Goal: Feedback & Contribution: Submit feedback/report problem

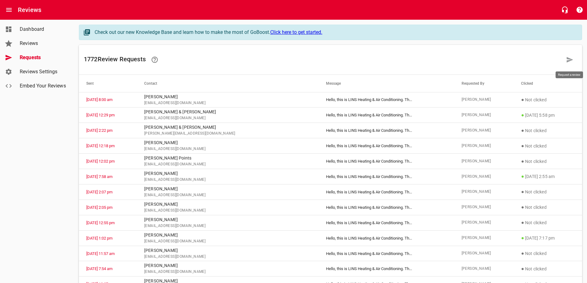
click at [566, 60] on link at bounding box center [570, 59] width 15 height 15
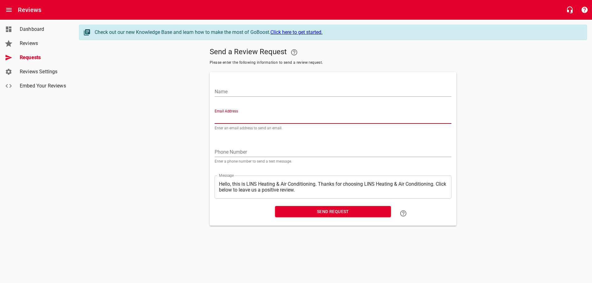
paste input "[EMAIL_ADDRESS][DOMAIN_NAME]"
type input "[EMAIL_ADDRESS][DOMAIN_NAME]"
click at [250, 88] on input "Name" at bounding box center [333, 92] width 237 height 10
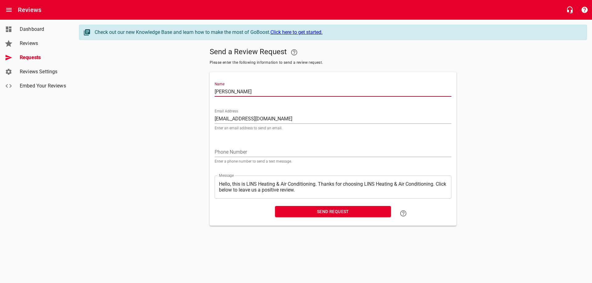
type input "[PERSON_NAME]"
click at [323, 213] on span "Send Request" at bounding box center [333, 212] width 106 height 8
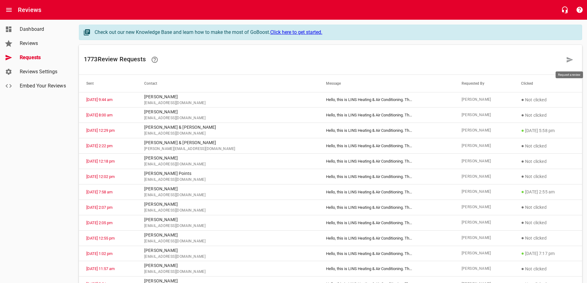
click at [569, 59] on icon at bounding box center [570, 60] width 6 height 6
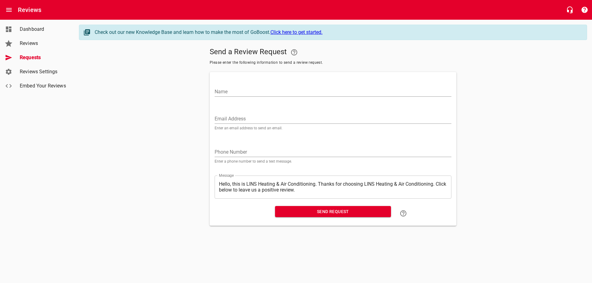
click at [233, 119] on input "Email Address" at bounding box center [333, 119] width 237 height 10
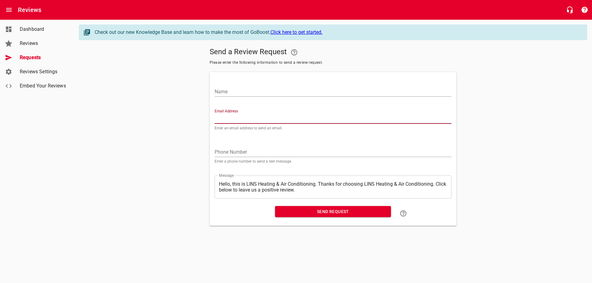
paste input "[EMAIL_ADDRESS][DOMAIN_NAME]"
type input "[EMAIL_ADDRESS][DOMAIN_NAME]"
click at [275, 89] on input "Name" at bounding box center [333, 92] width 237 height 10
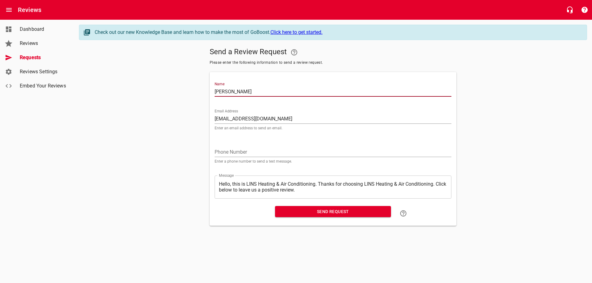
type input "[PERSON_NAME]"
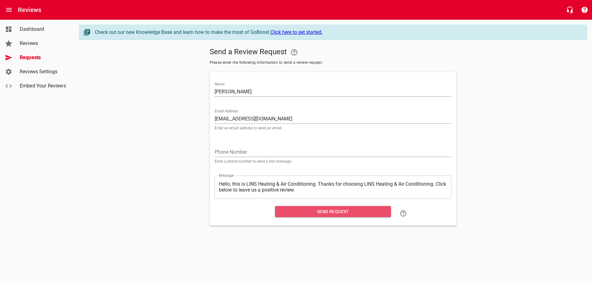
click at [324, 212] on span "Send Request" at bounding box center [333, 212] width 106 height 8
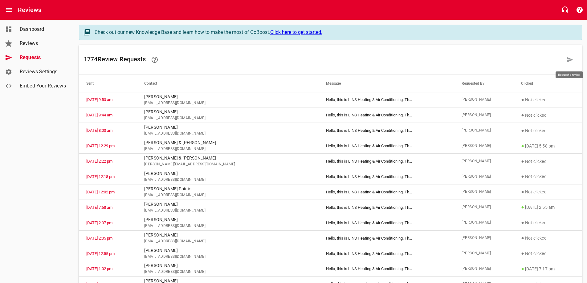
click at [567, 59] on icon at bounding box center [570, 60] width 6 height 6
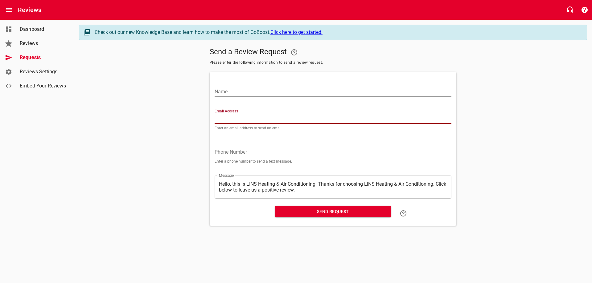
paste input "[EMAIL_ADDRESS][DOMAIN_NAME]"
type input "[EMAIL_ADDRESS][DOMAIN_NAME]"
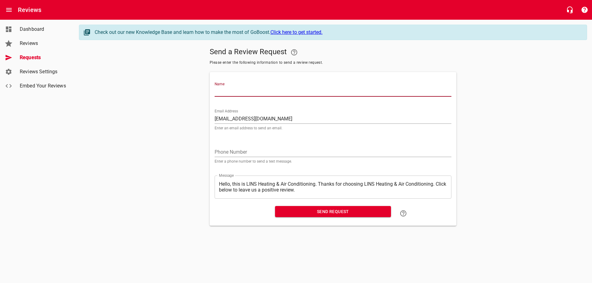
click at [241, 93] on input "Name" at bounding box center [333, 92] width 237 height 10
type input "[PERSON_NAME]"
click at [320, 213] on span "Send Request" at bounding box center [333, 212] width 106 height 8
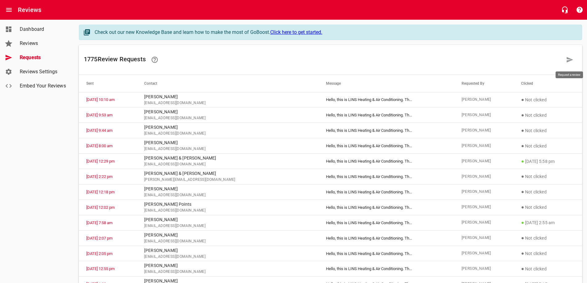
click at [567, 60] on icon at bounding box center [570, 60] width 6 height 6
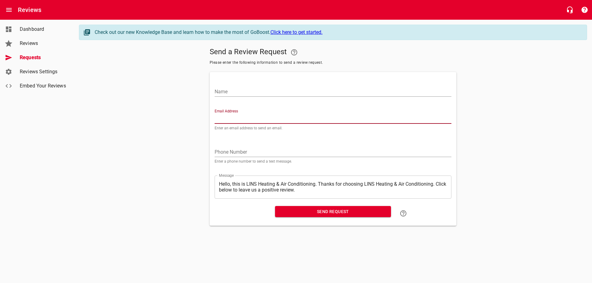
click at [238, 117] on input "Email Address" at bounding box center [333, 119] width 237 height 10
paste input "[EMAIL_ADDRESS][DOMAIN_NAME]"
type input "[EMAIL_ADDRESS][DOMAIN_NAME]"
click at [258, 89] on input "Name" at bounding box center [333, 92] width 237 height 10
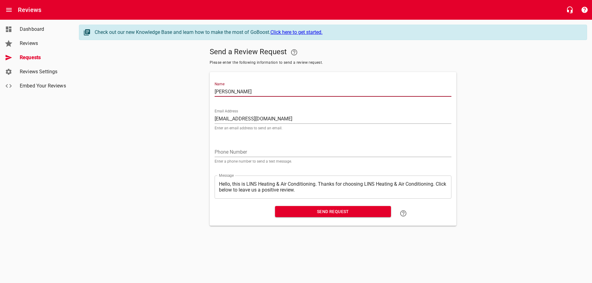
type input "[PERSON_NAME]"
click at [319, 211] on span "Send Request" at bounding box center [333, 212] width 106 height 8
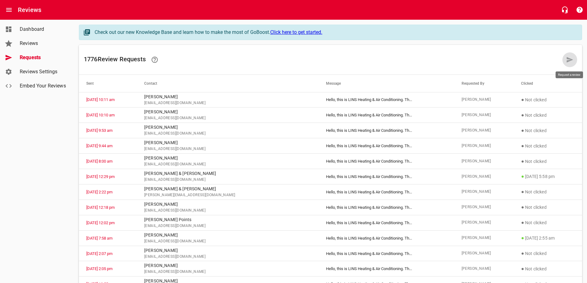
click at [566, 61] on icon at bounding box center [569, 59] width 7 height 7
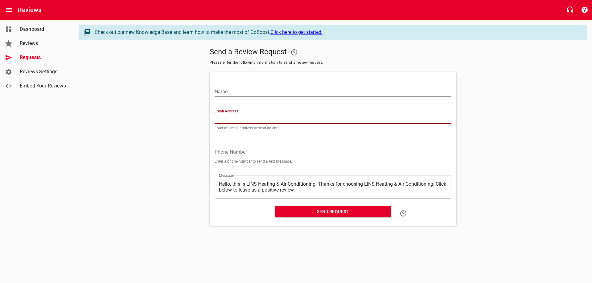
click at [245, 120] on input "Email Address" at bounding box center [333, 119] width 237 height 10
paste input "[EMAIL_ADDRESS][DOMAIN_NAME]"
type input "[EMAIL_ADDRESS][DOMAIN_NAME]"
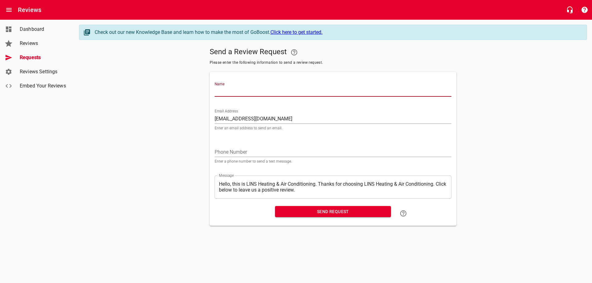
click at [249, 90] on input "Name" at bounding box center [333, 92] width 237 height 10
click at [228, 92] on input "Jacol" at bounding box center [333, 92] width 237 height 10
type input "[PERSON_NAME]"
click at [319, 210] on span "Send Request" at bounding box center [333, 212] width 106 height 8
